Goal: Task Accomplishment & Management: Manage account settings

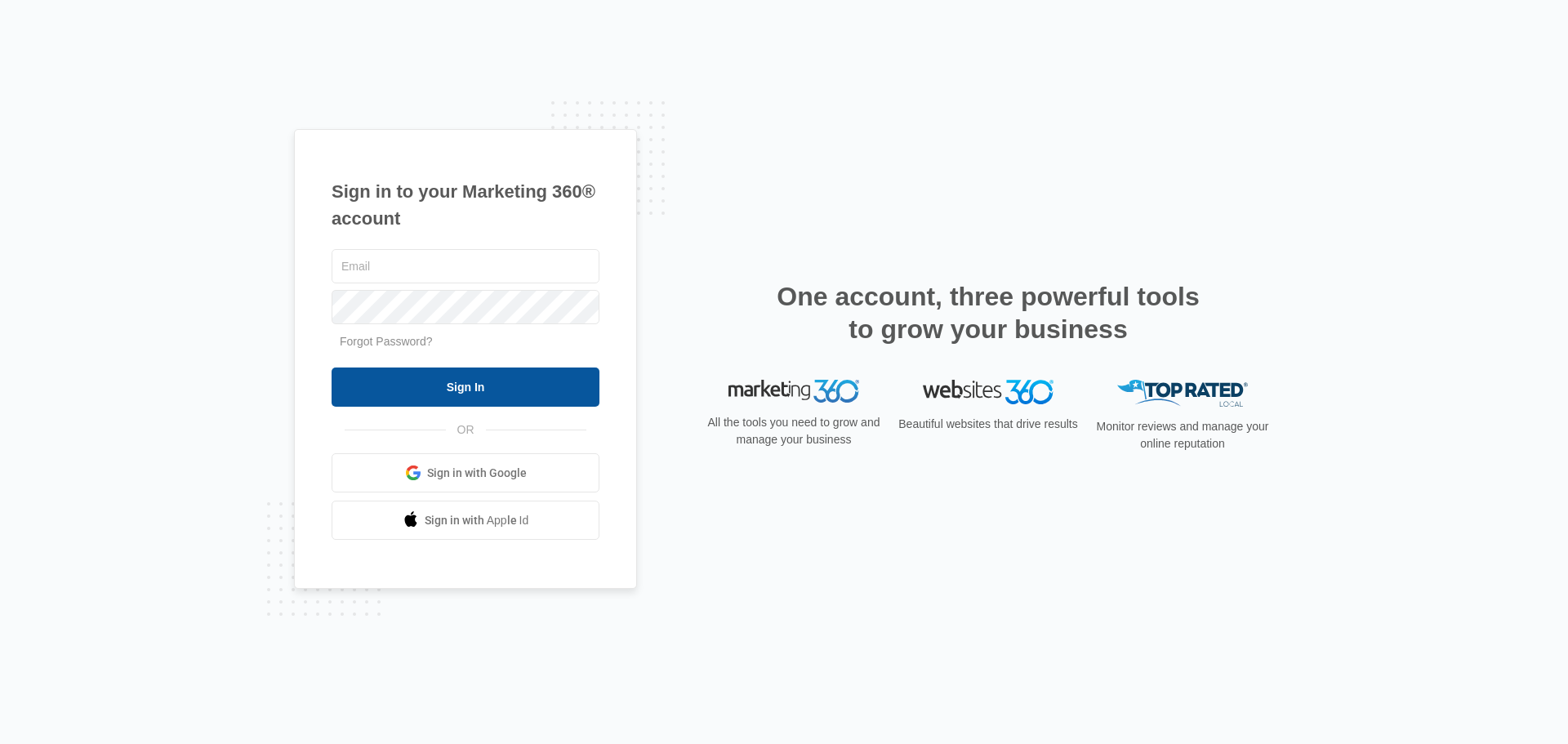
type input "[PERSON_NAME][EMAIL_ADDRESS][DOMAIN_NAME]"
click at [424, 391] on input "Sign In" at bounding box center [466, 386] width 268 height 39
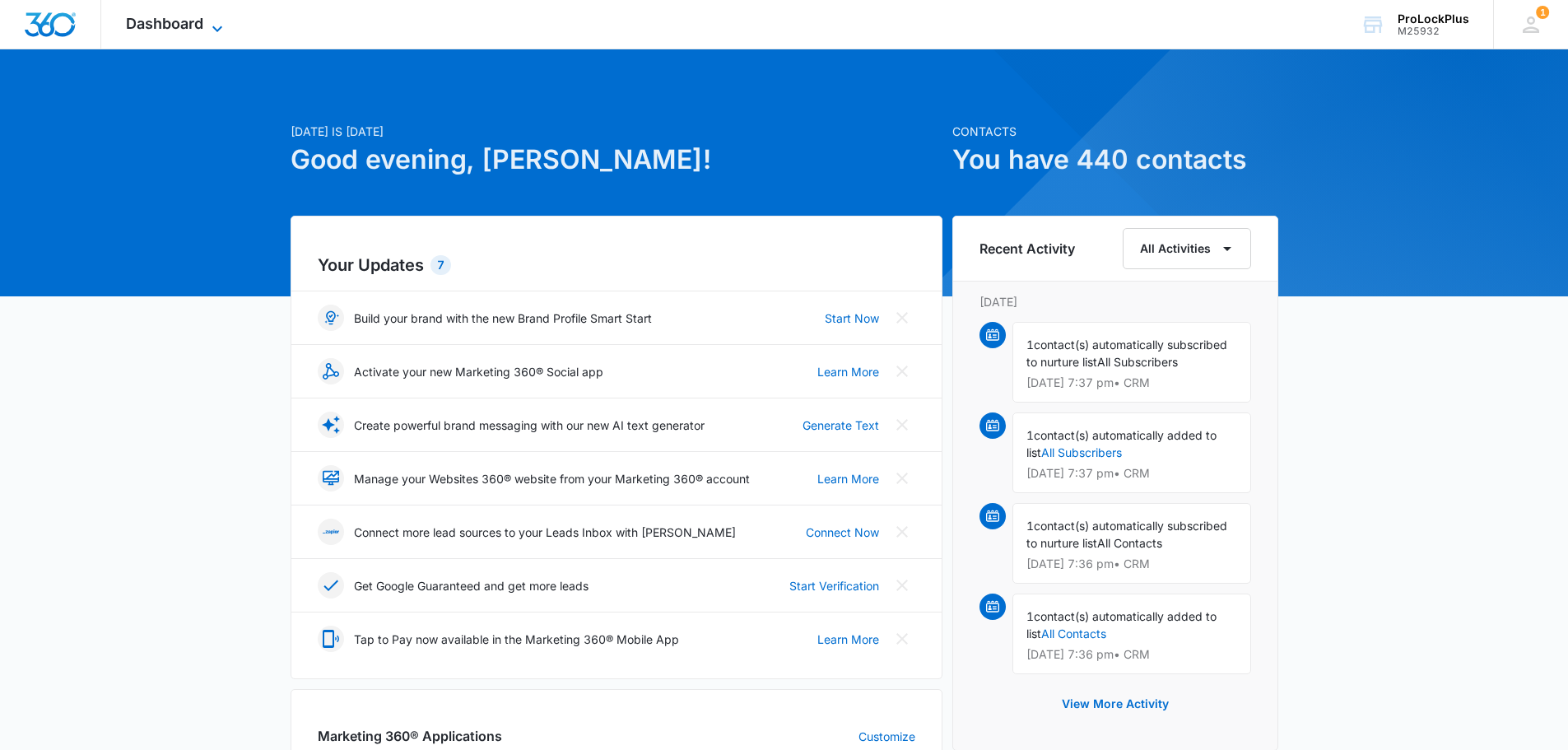
click at [176, 23] on span "Dashboard" at bounding box center [164, 23] width 77 height 17
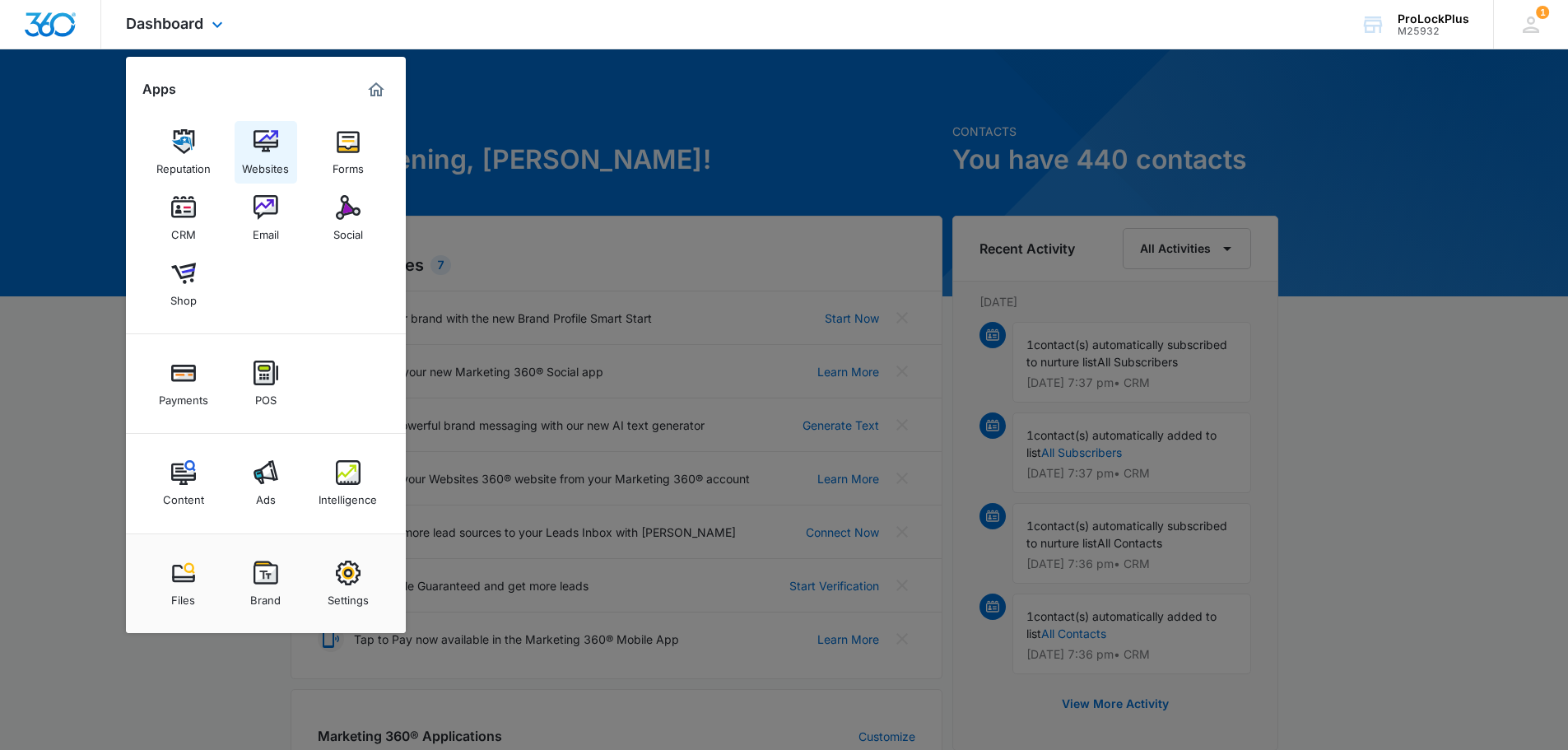
click at [261, 132] on img at bounding box center [266, 142] width 25 height 25
